Goal: Task Accomplishment & Management: Manage account settings

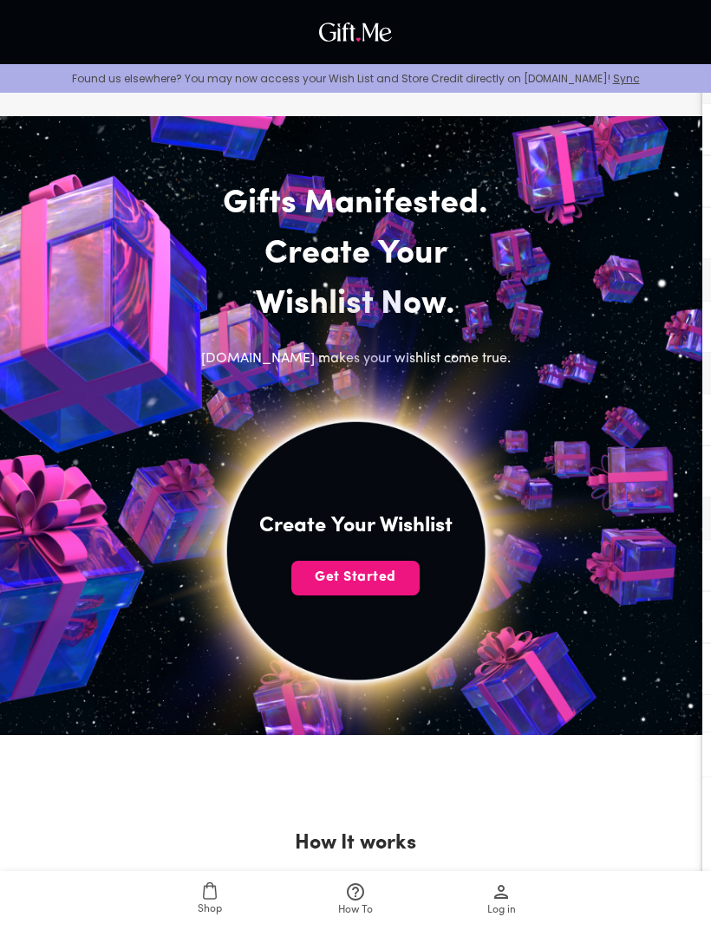
click at [341, 574] on span "Get Started" at bounding box center [355, 577] width 128 height 19
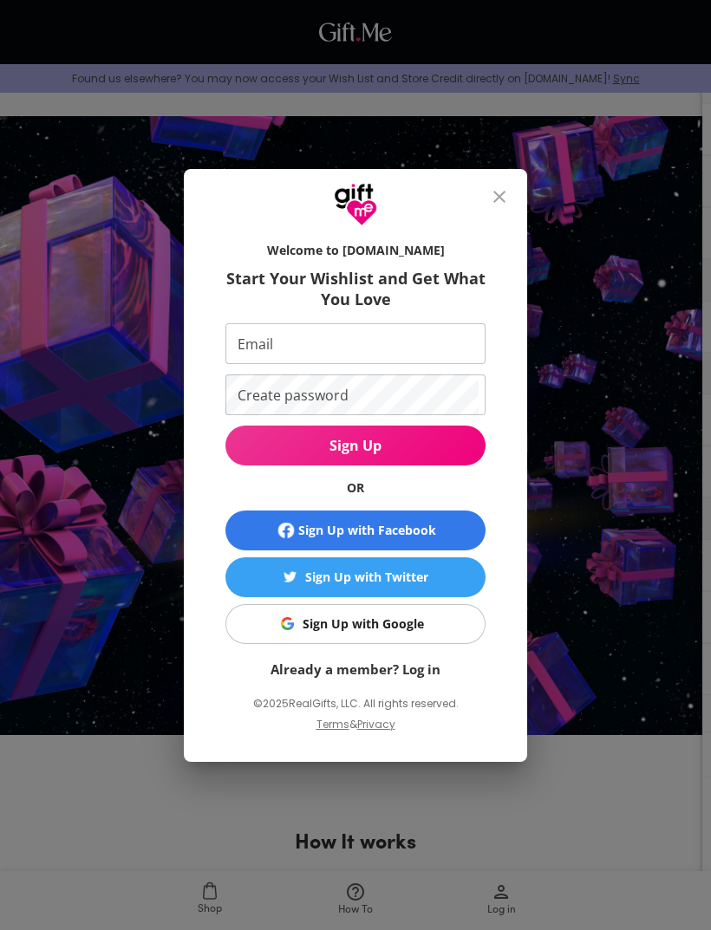
click at [273, 631] on span "Sign Up with Google" at bounding box center [352, 624] width 238 height 19
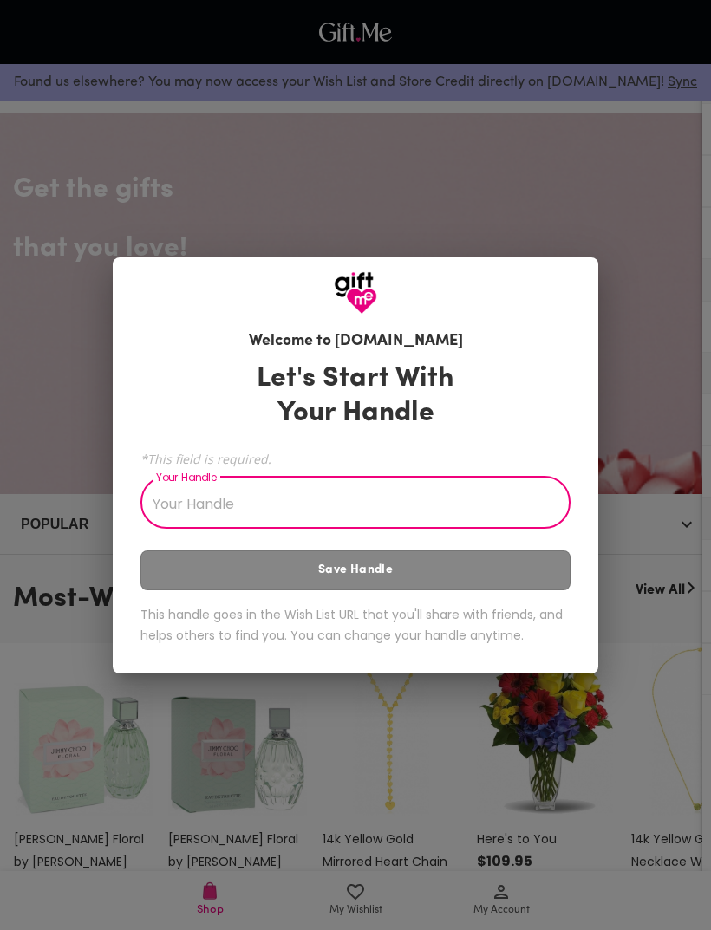
click at [170, 514] on input "Your Handle" at bounding box center [345, 504] width 411 height 49
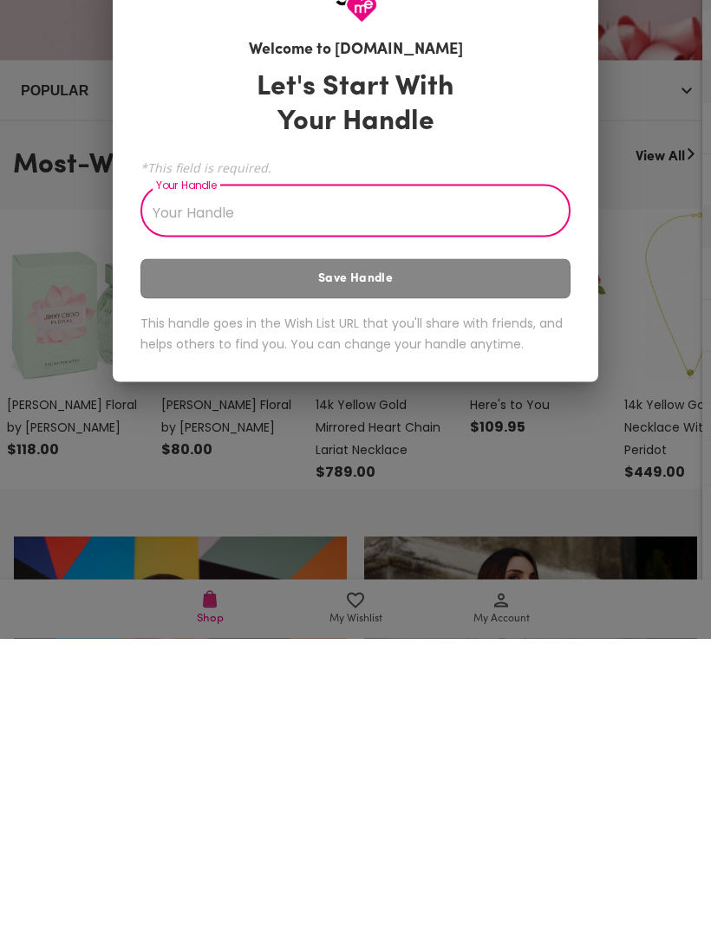
click at [63, 575] on div "Welcome to Gift.me Let's Start With Your Handle *This field is required. Your H…" at bounding box center [355, 465] width 711 height 930
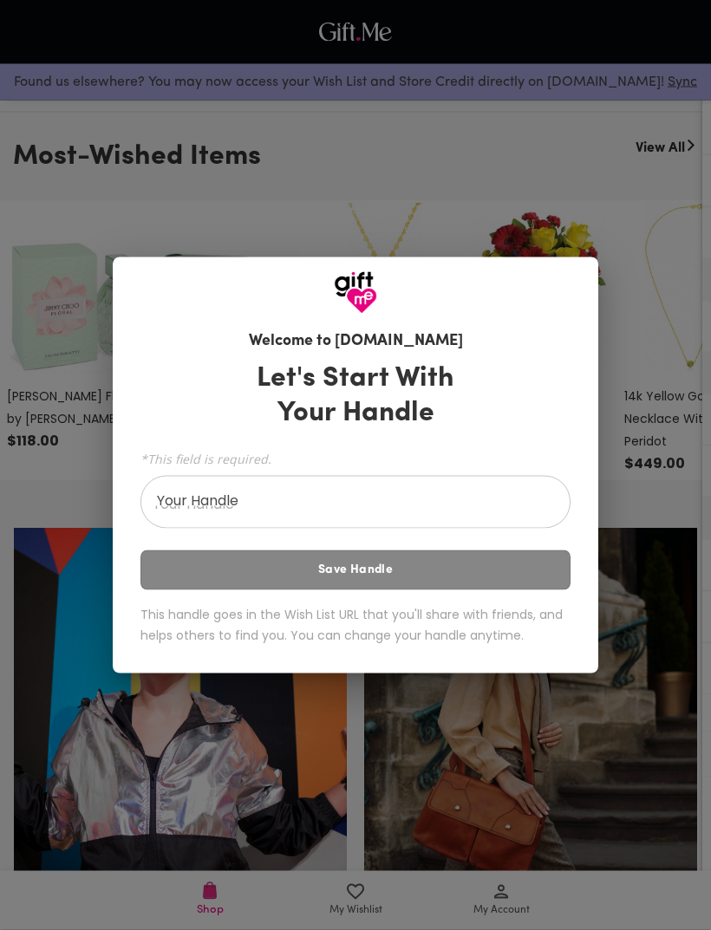
scroll to position [443, 0]
click at [196, 529] on input "Your Handle" at bounding box center [345, 504] width 411 height 49
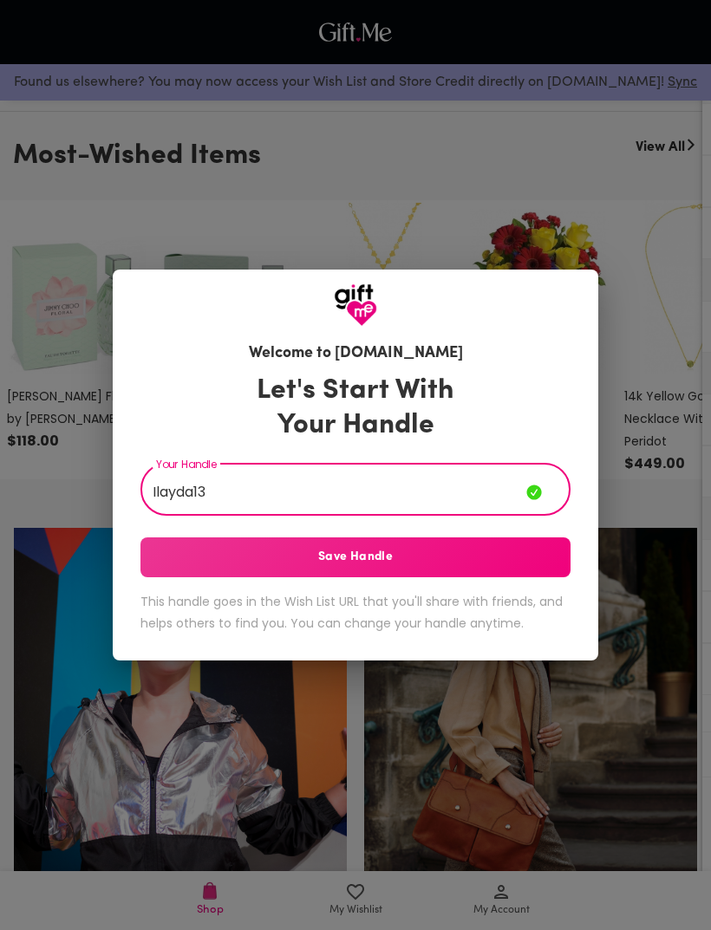
type input "Ilayda13"
click at [204, 567] on span "Save Handle" at bounding box center [355, 557] width 430 height 19
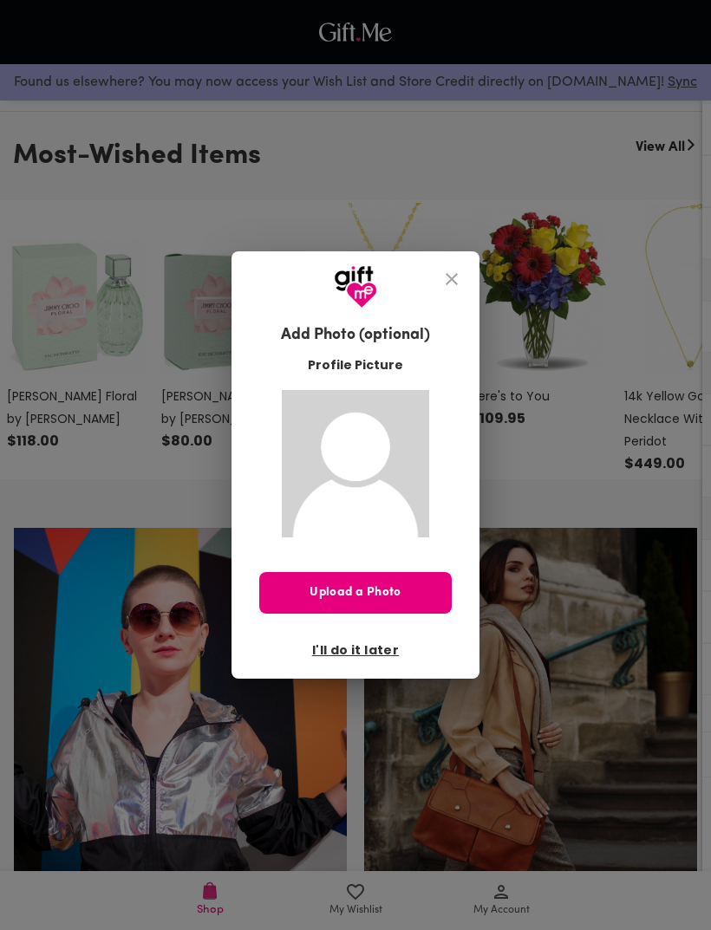
click at [450, 292] on button "close" at bounding box center [452, 279] width 42 height 42
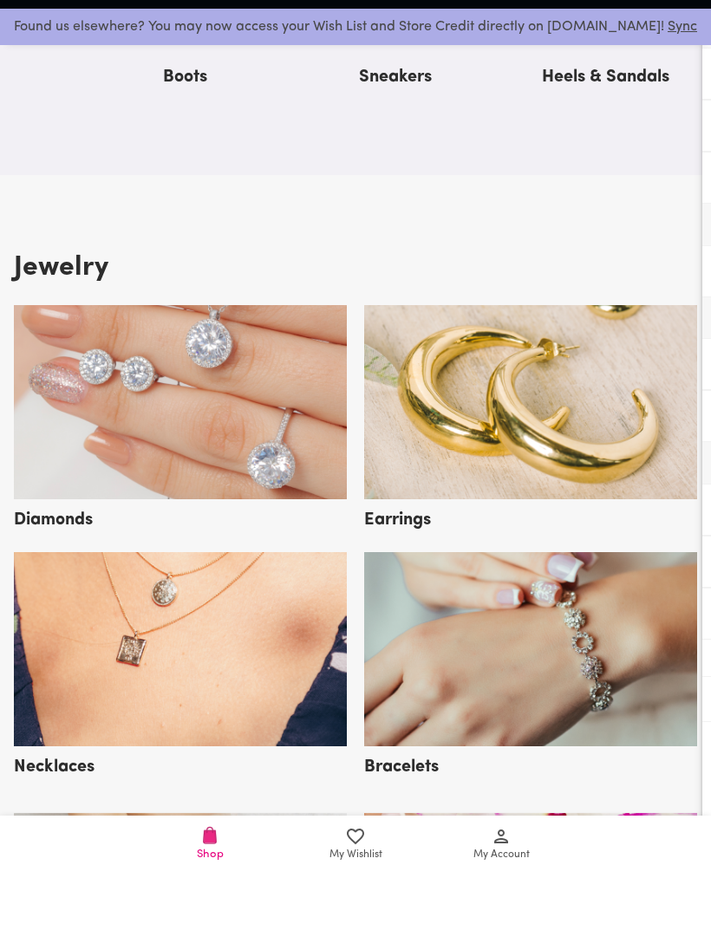
scroll to position [2267, 0]
